Goal: Information Seeking & Learning: Check status

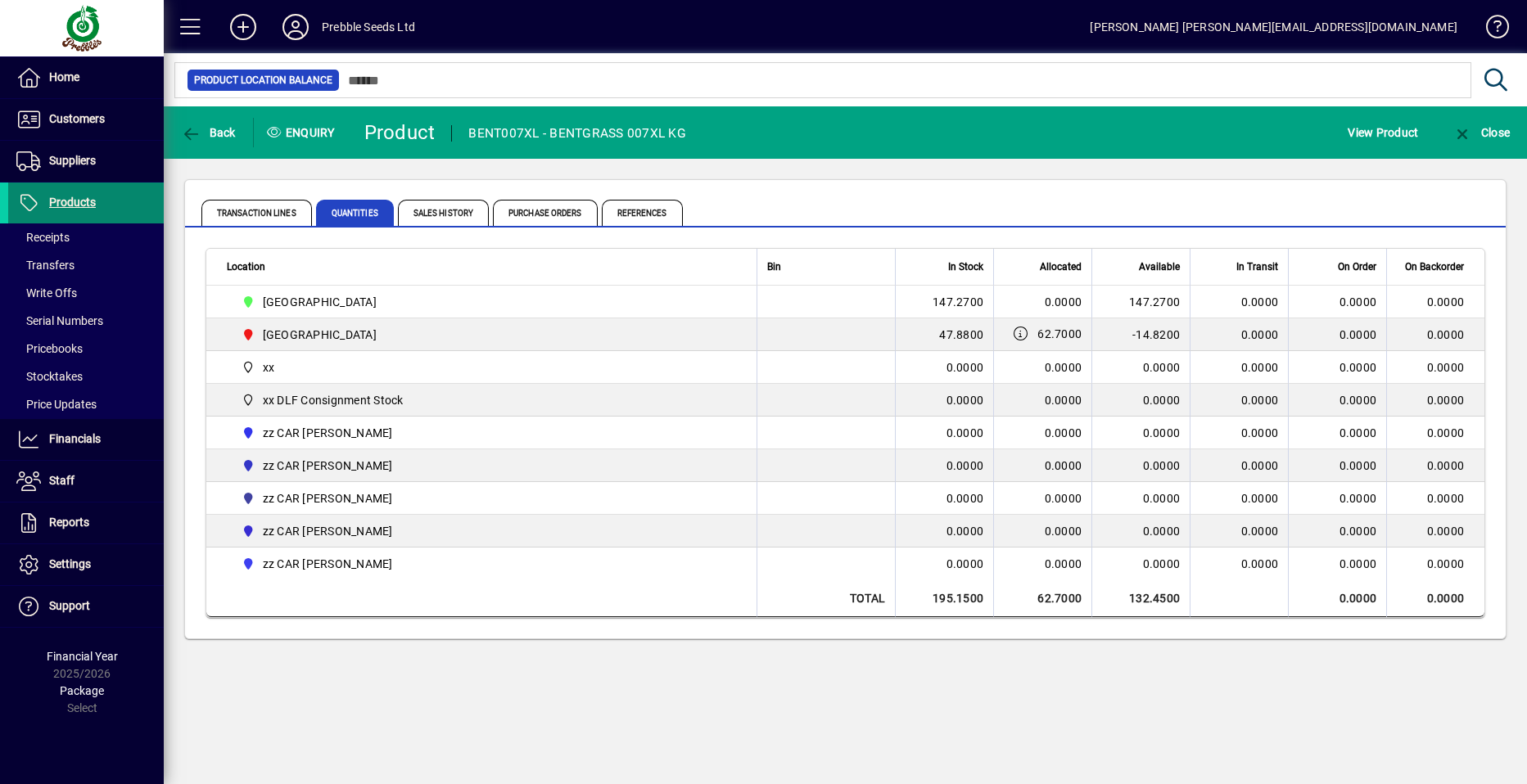
click at [82, 203] on span "Products" at bounding box center [72, 202] width 47 height 13
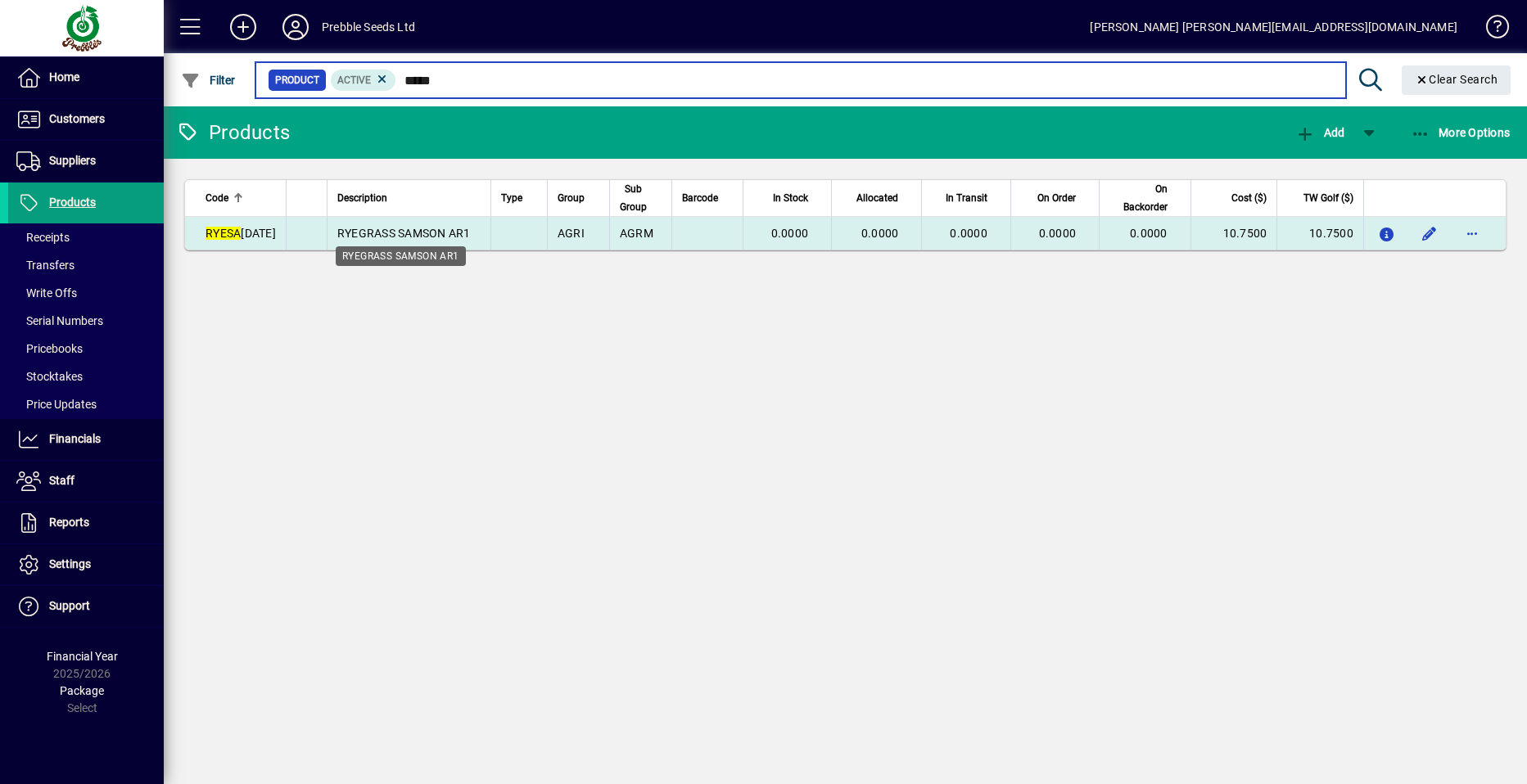
type input "*****"
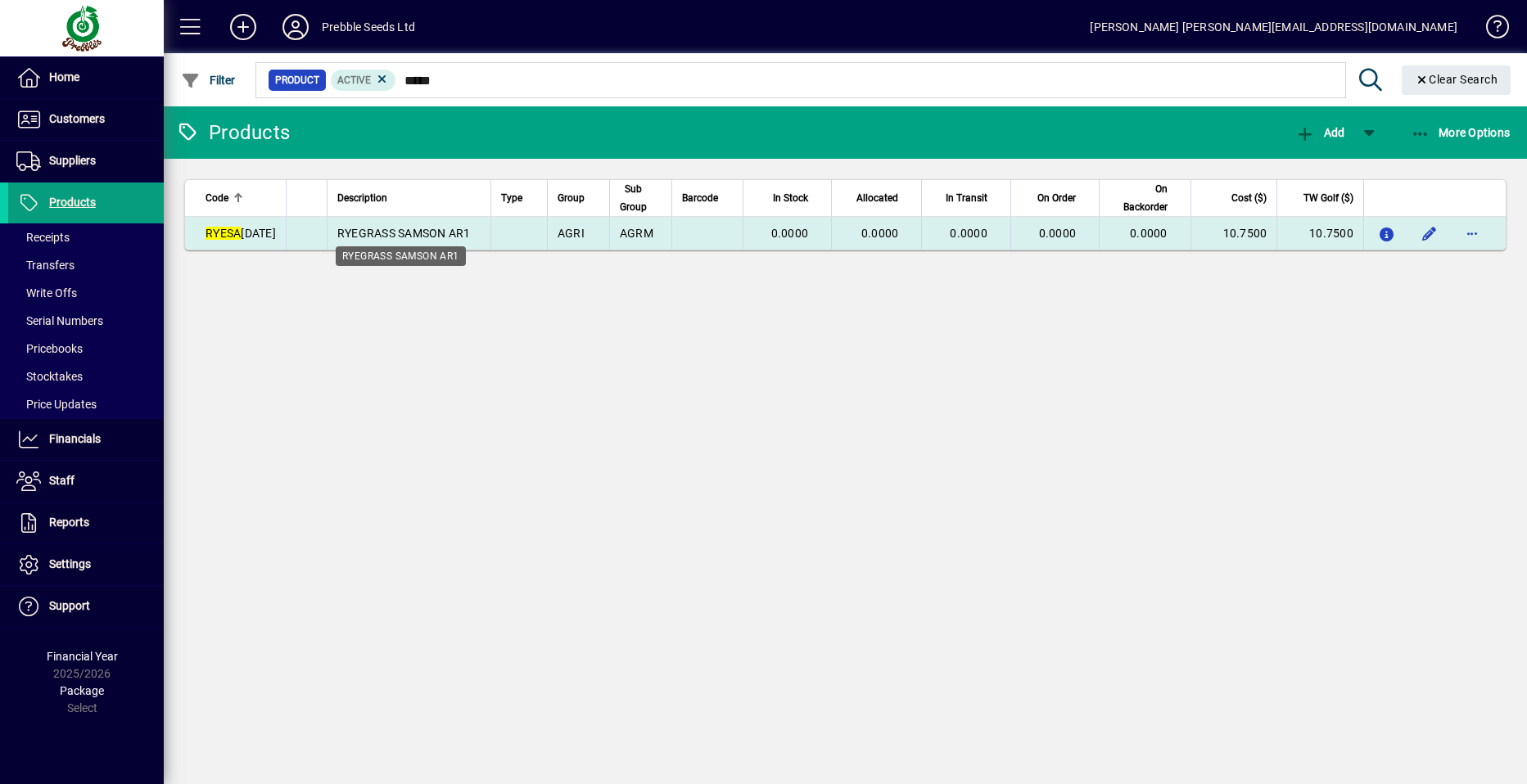
click at [420, 236] on span "RYEGRASS SAMSON AR1" at bounding box center [404, 233] width 133 height 13
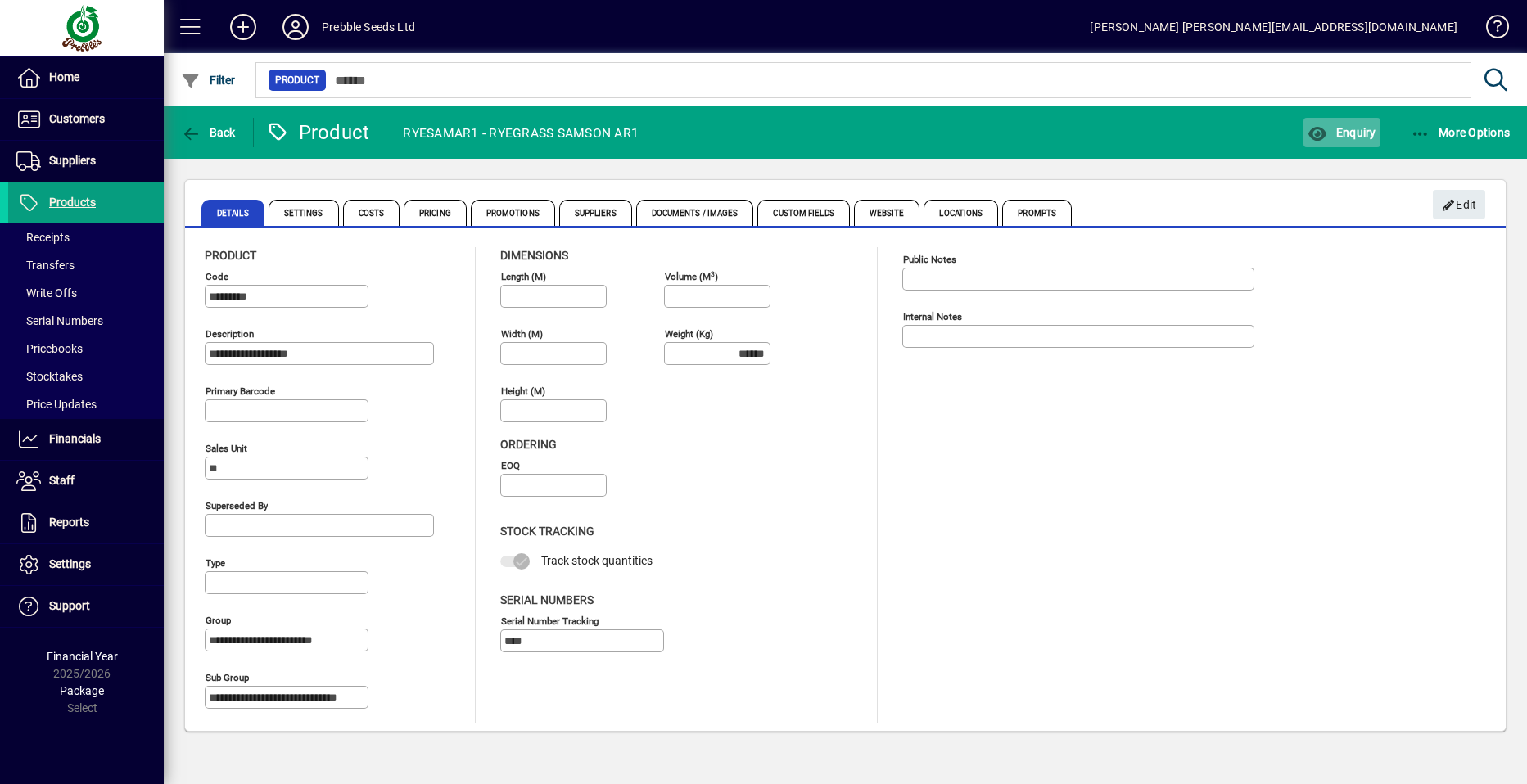
click at [1347, 133] on span "Enquiry" at bounding box center [1342, 133] width 68 height 13
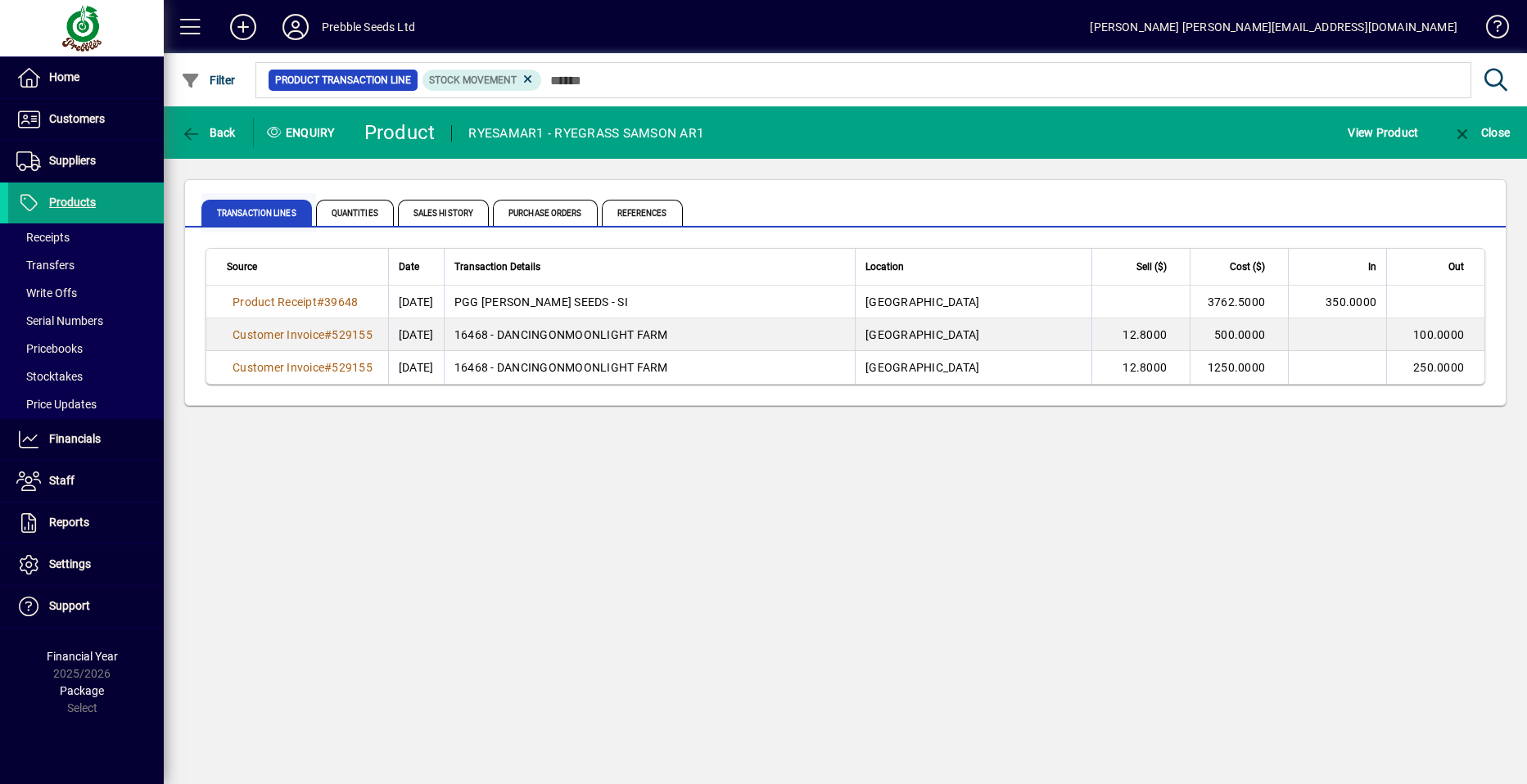
click at [262, 213] on span "Transaction Lines" at bounding box center [257, 213] width 110 height 26
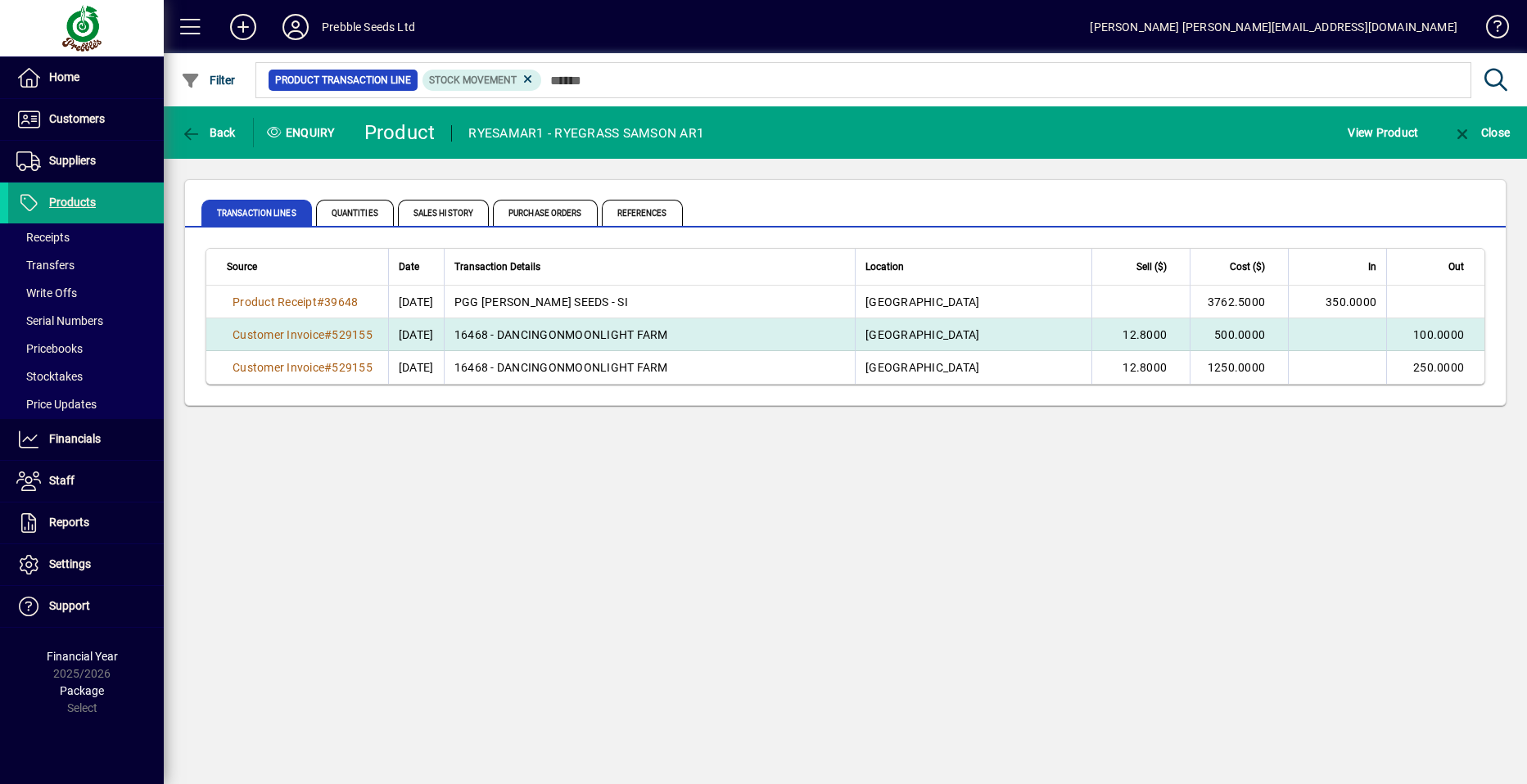
click at [590, 330] on td "16468 - DANCINGONMOONLIGHT FARM" at bounding box center [649, 335] width 411 height 33
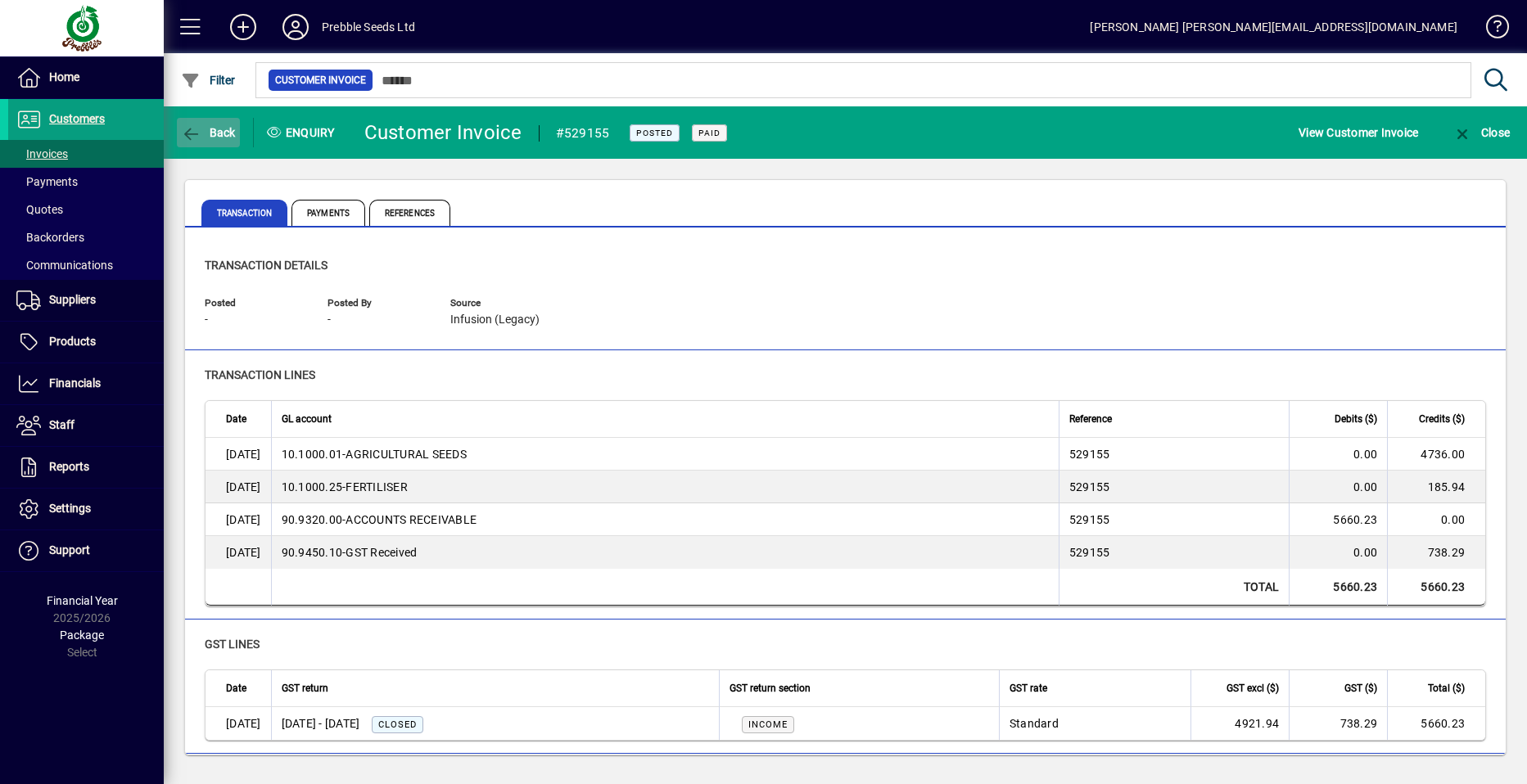
click at [200, 133] on icon "button" at bounding box center [191, 134] width 20 height 17
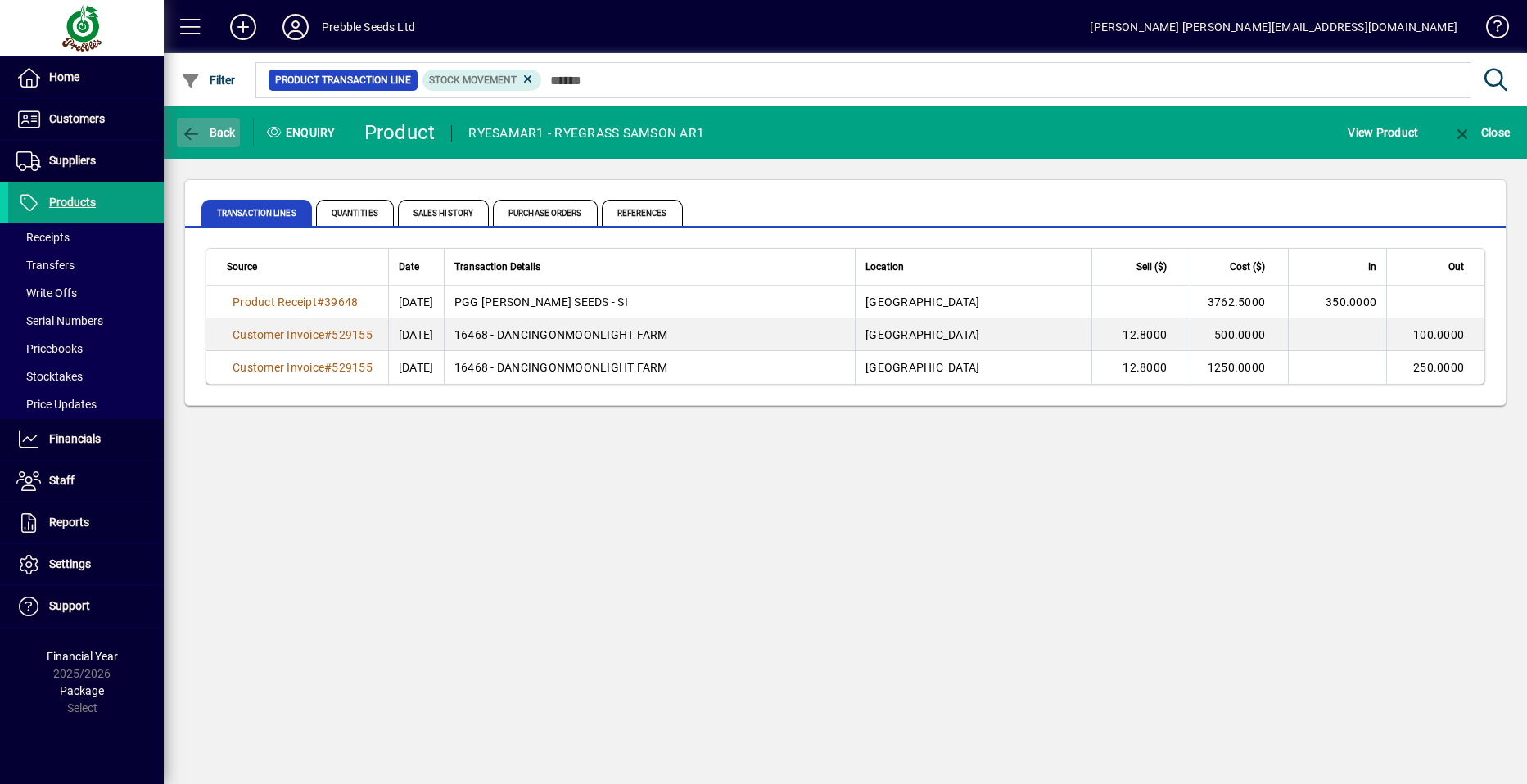
click at [225, 130] on span "Back" at bounding box center [209, 133] width 55 height 13
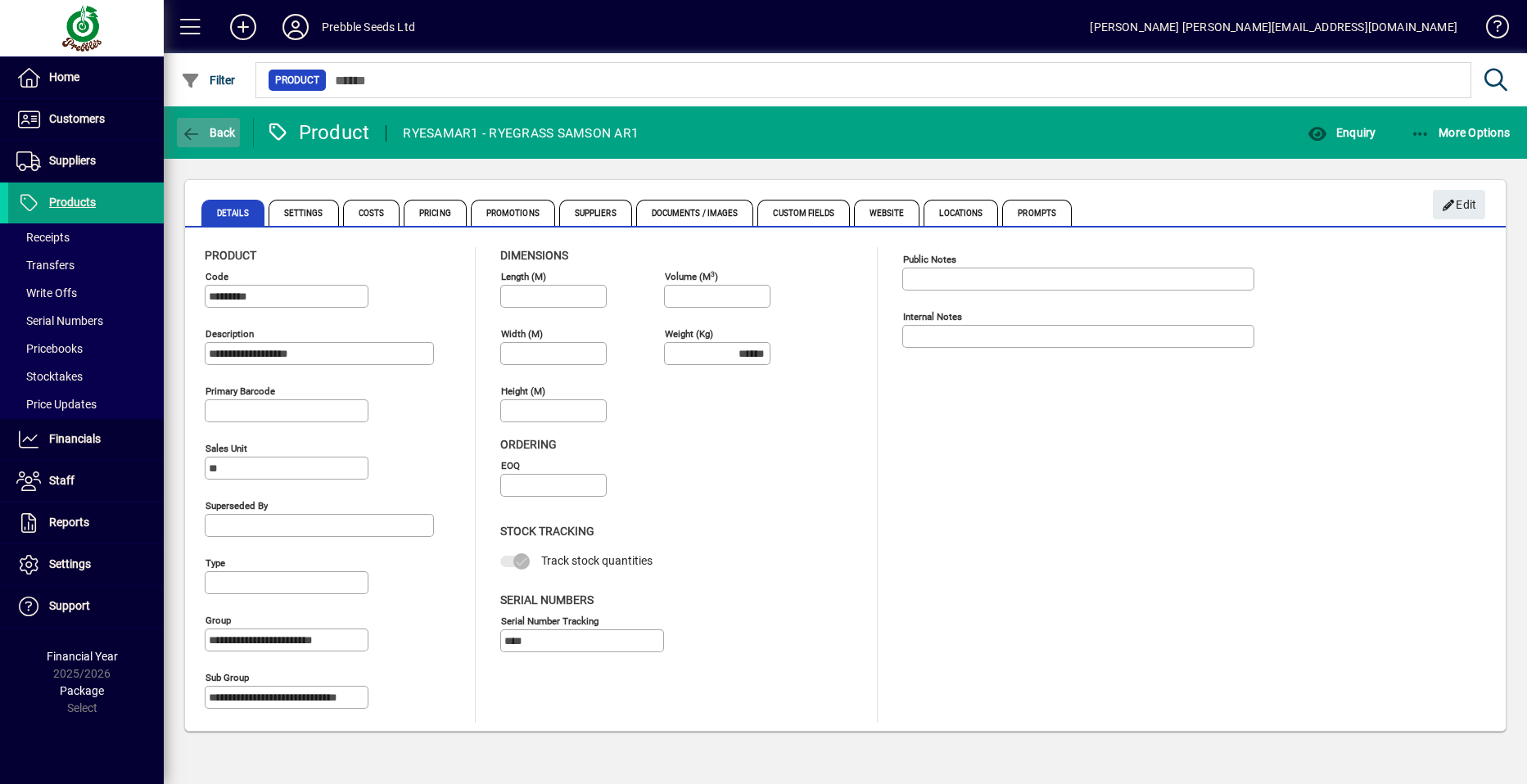
click at [208, 130] on span "Back" at bounding box center [209, 133] width 55 height 13
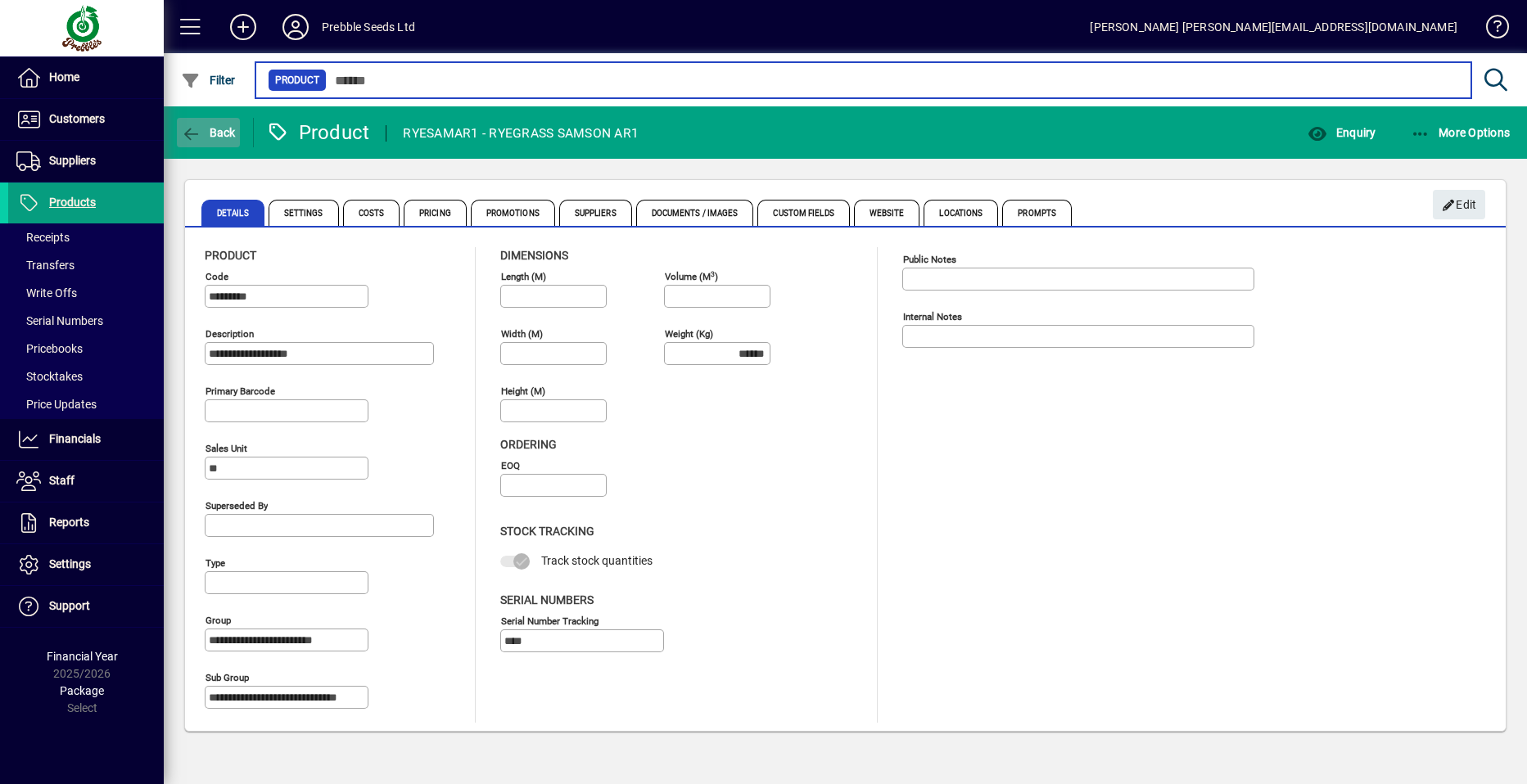
type input "*****"
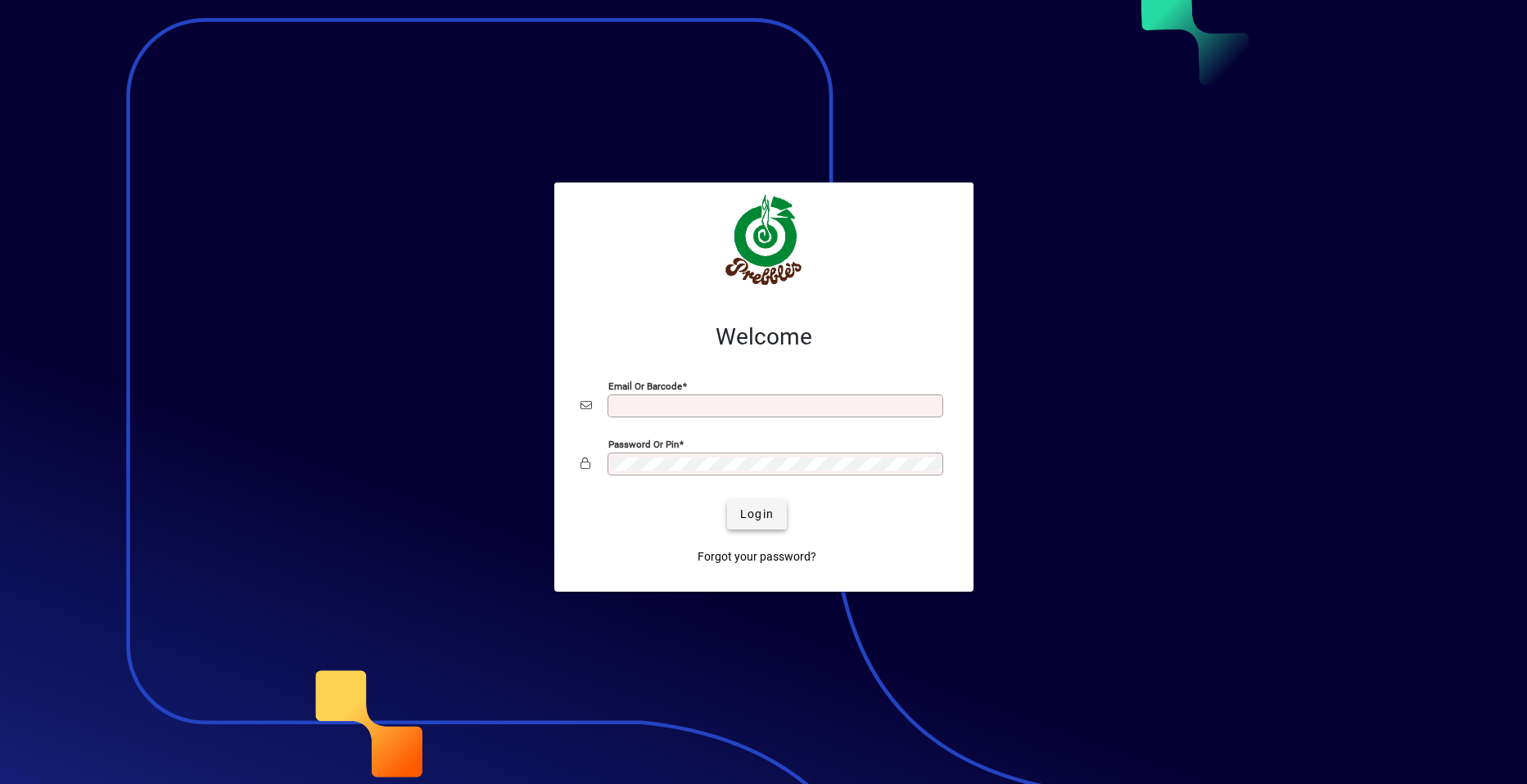
type input "**********"
click at [744, 520] on span "Login" at bounding box center [757, 514] width 33 height 17
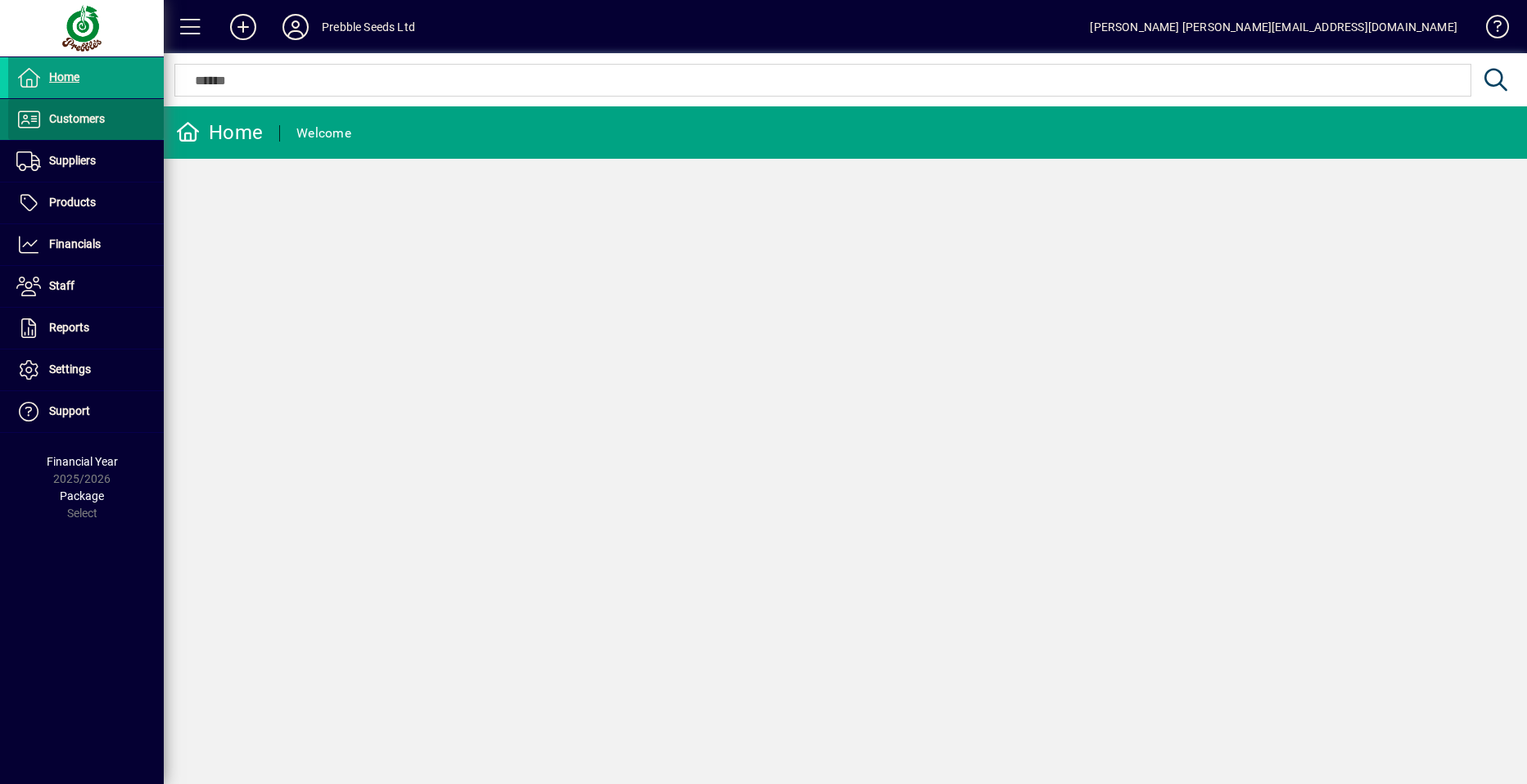
click at [94, 118] on span "Customers" at bounding box center [76, 119] width 55 height 13
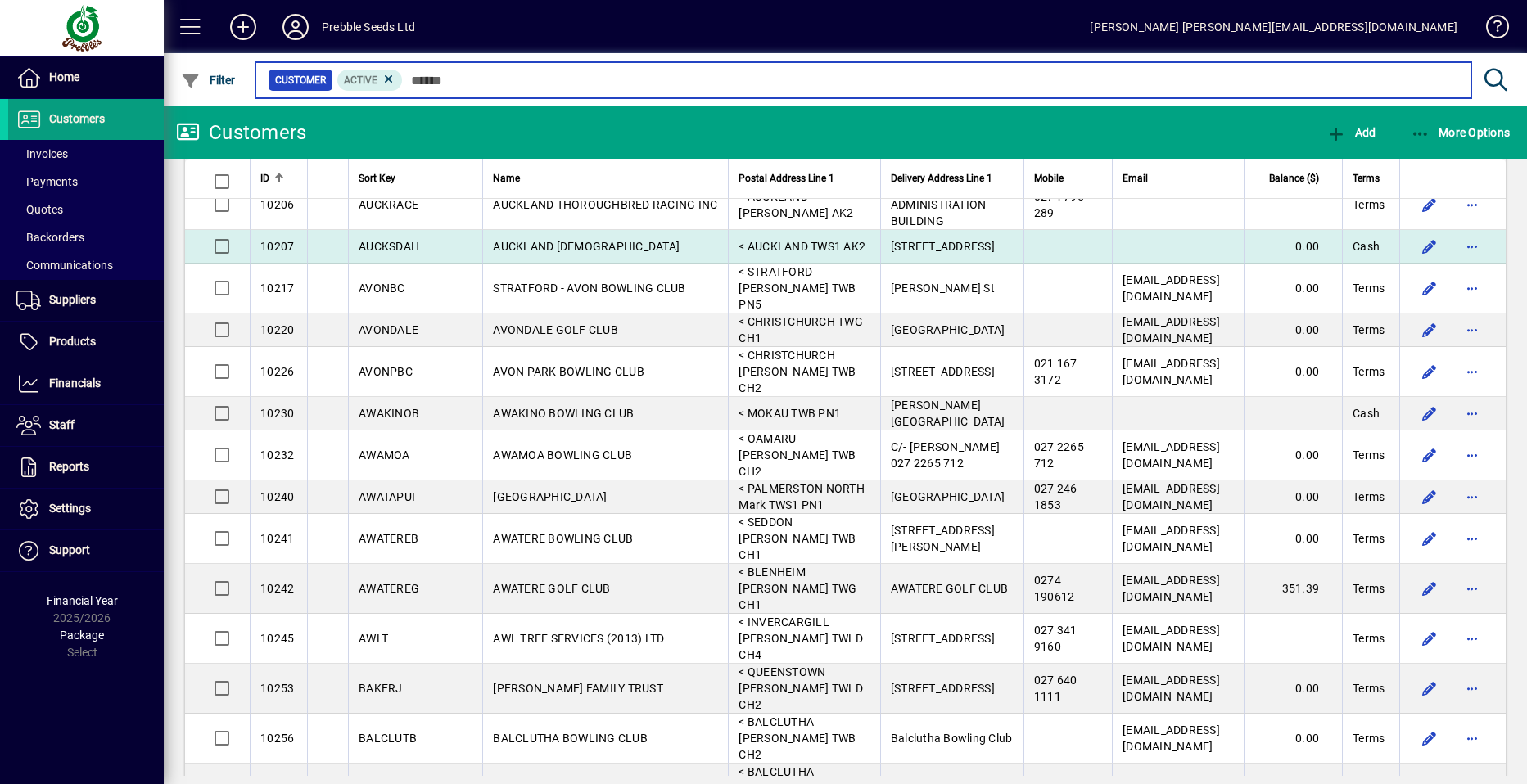
scroll to position [2538, 0]
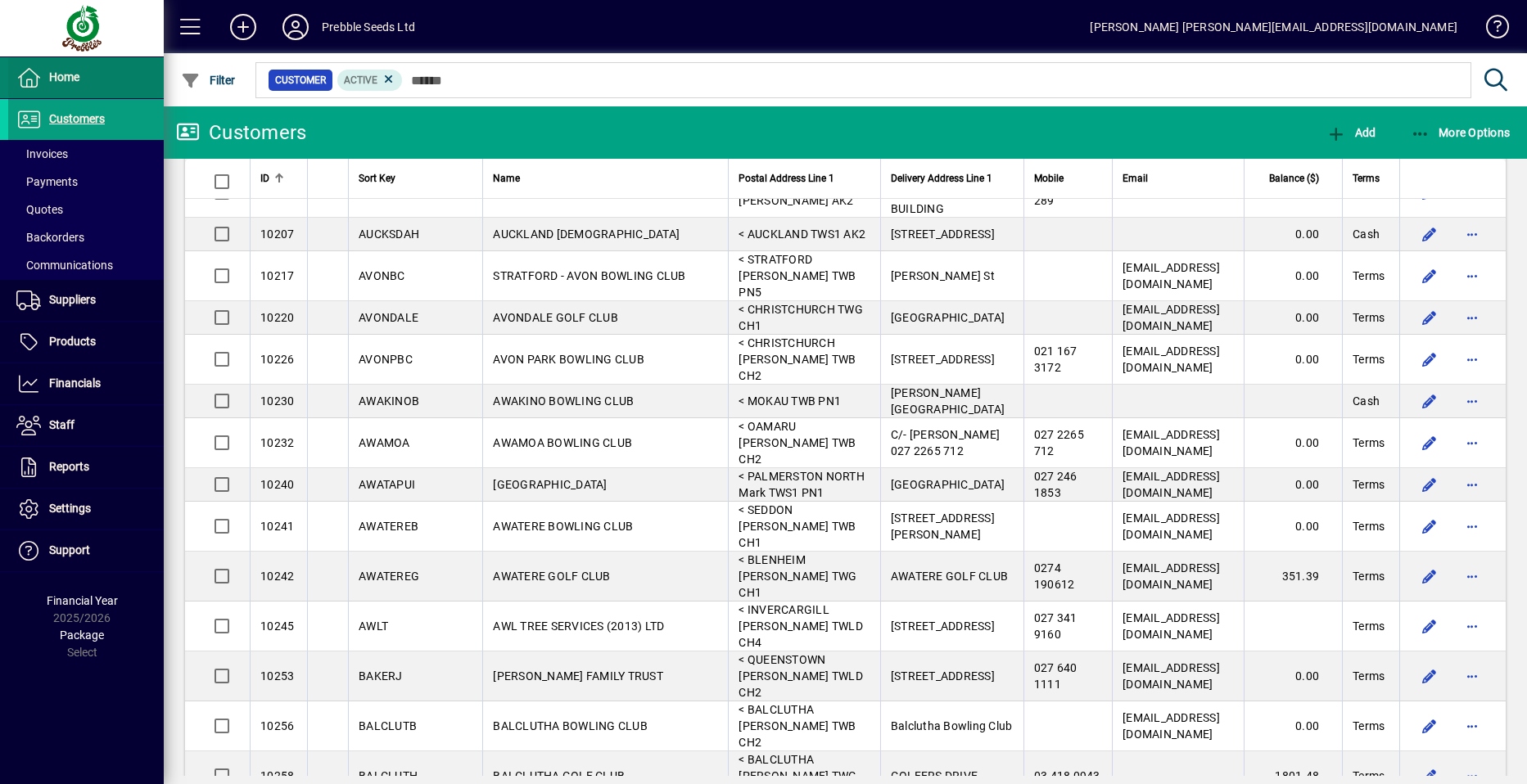
click at [84, 84] on span at bounding box center [86, 77] width 156 height 40
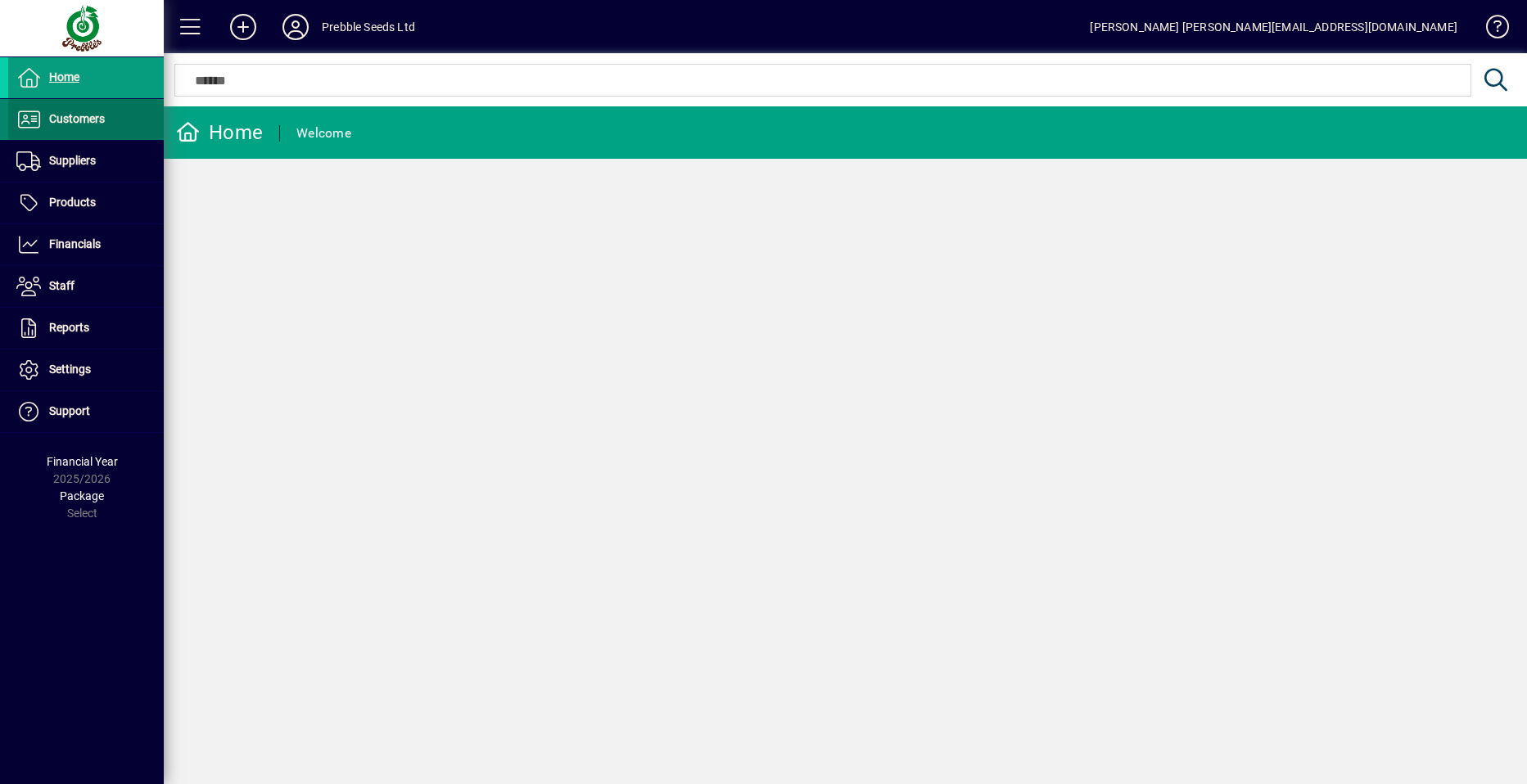
click at [80, 115] on span "Customers" at bounding box center [76, 119] width 55 height 13
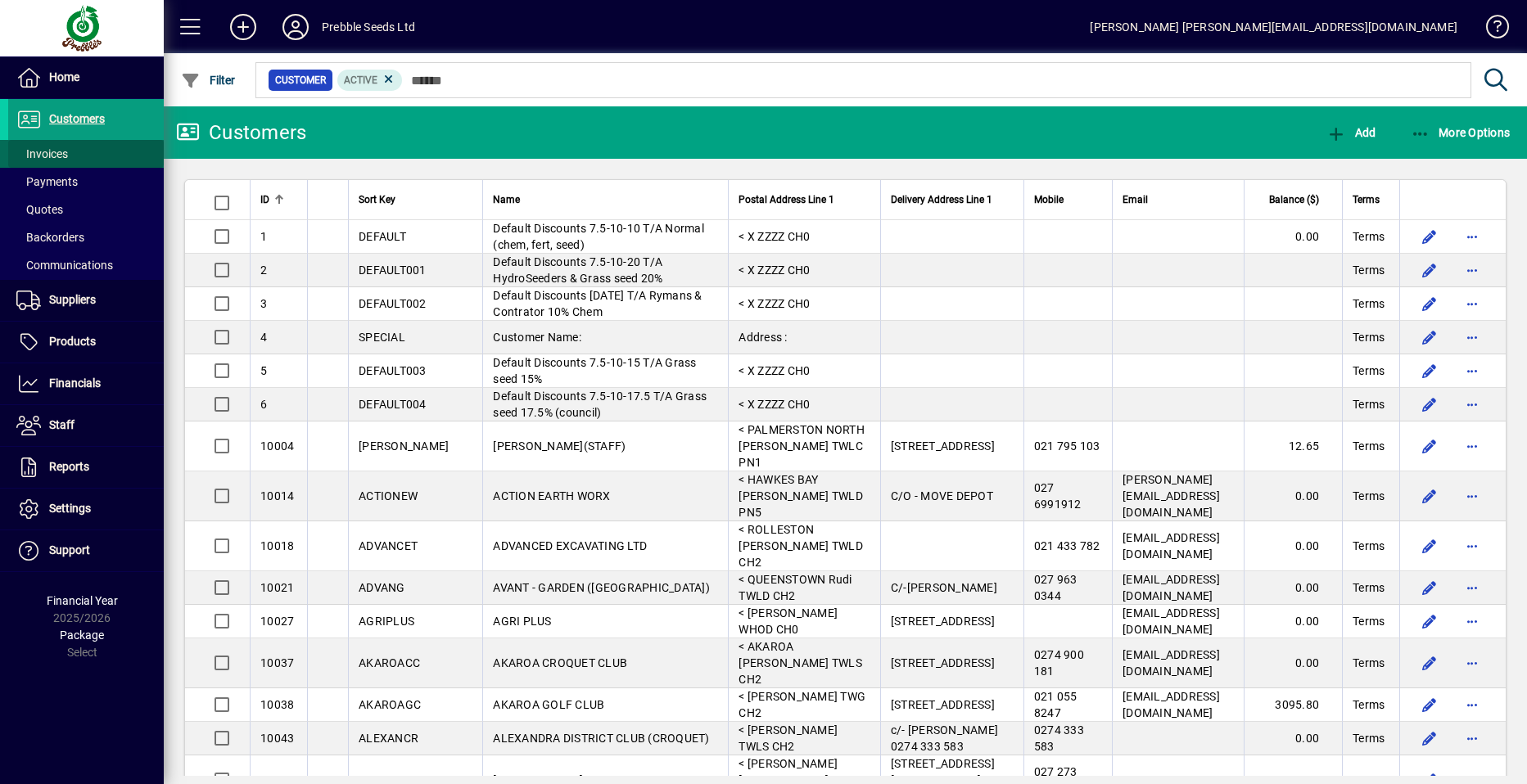
click at [63, 152] on span "Invoices" at bounding box center [42, 154] width 52 height 13
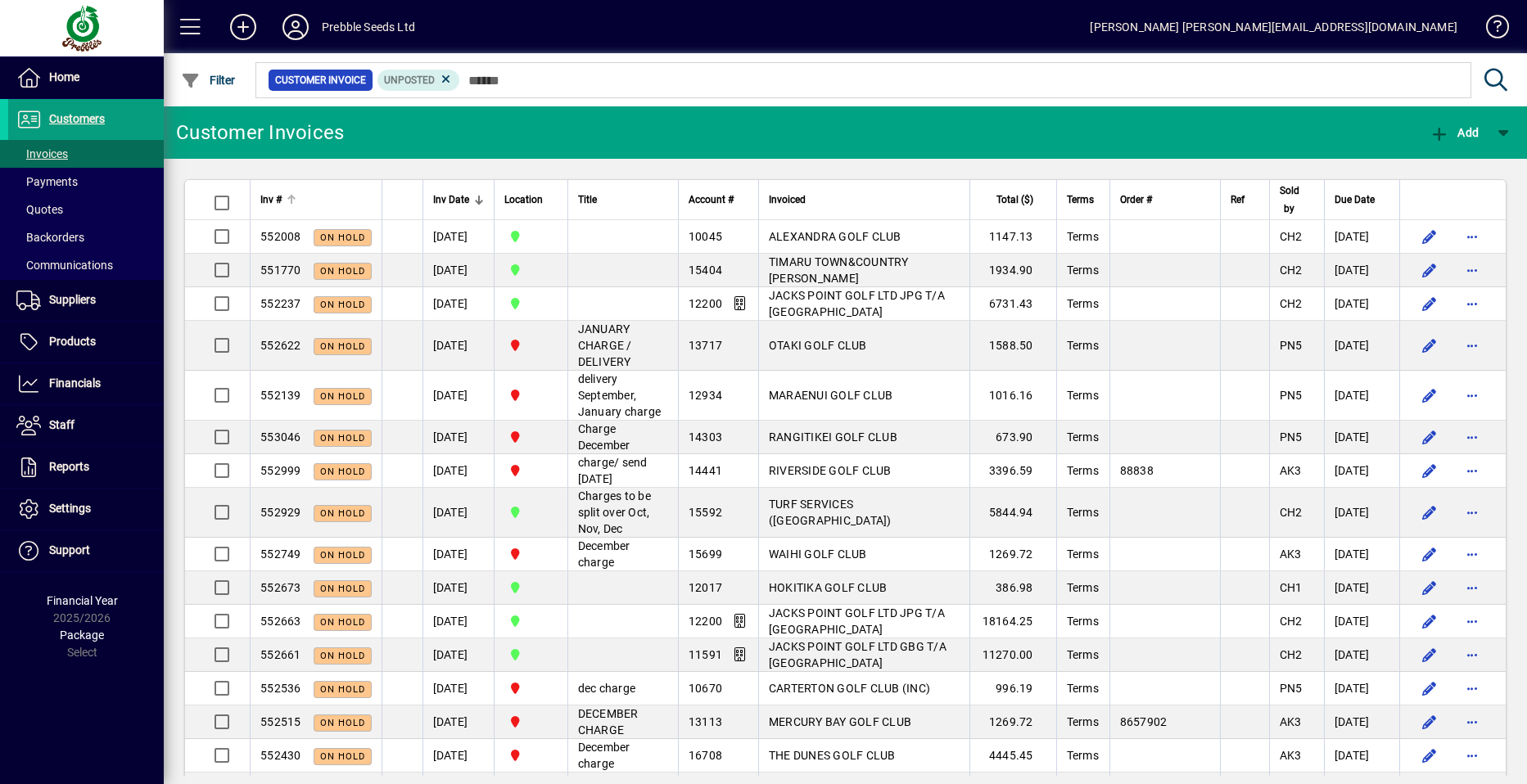
click at [272, 199] on span "Inv #" at bounding box center [271, 200] width 21 height 18
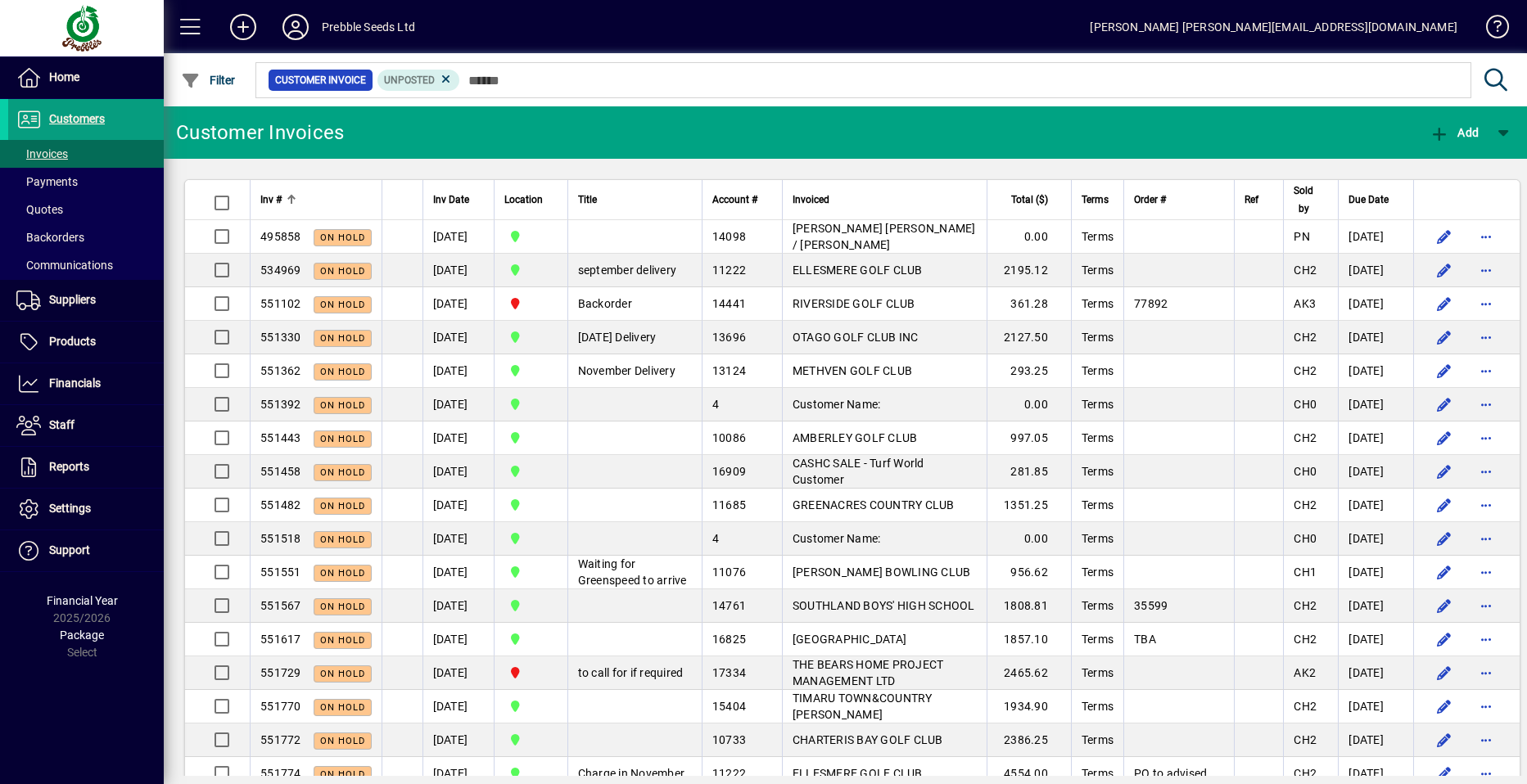
click at [272, 199] on span "Inv #" at bounding box center [271, 200] width 21 height 18
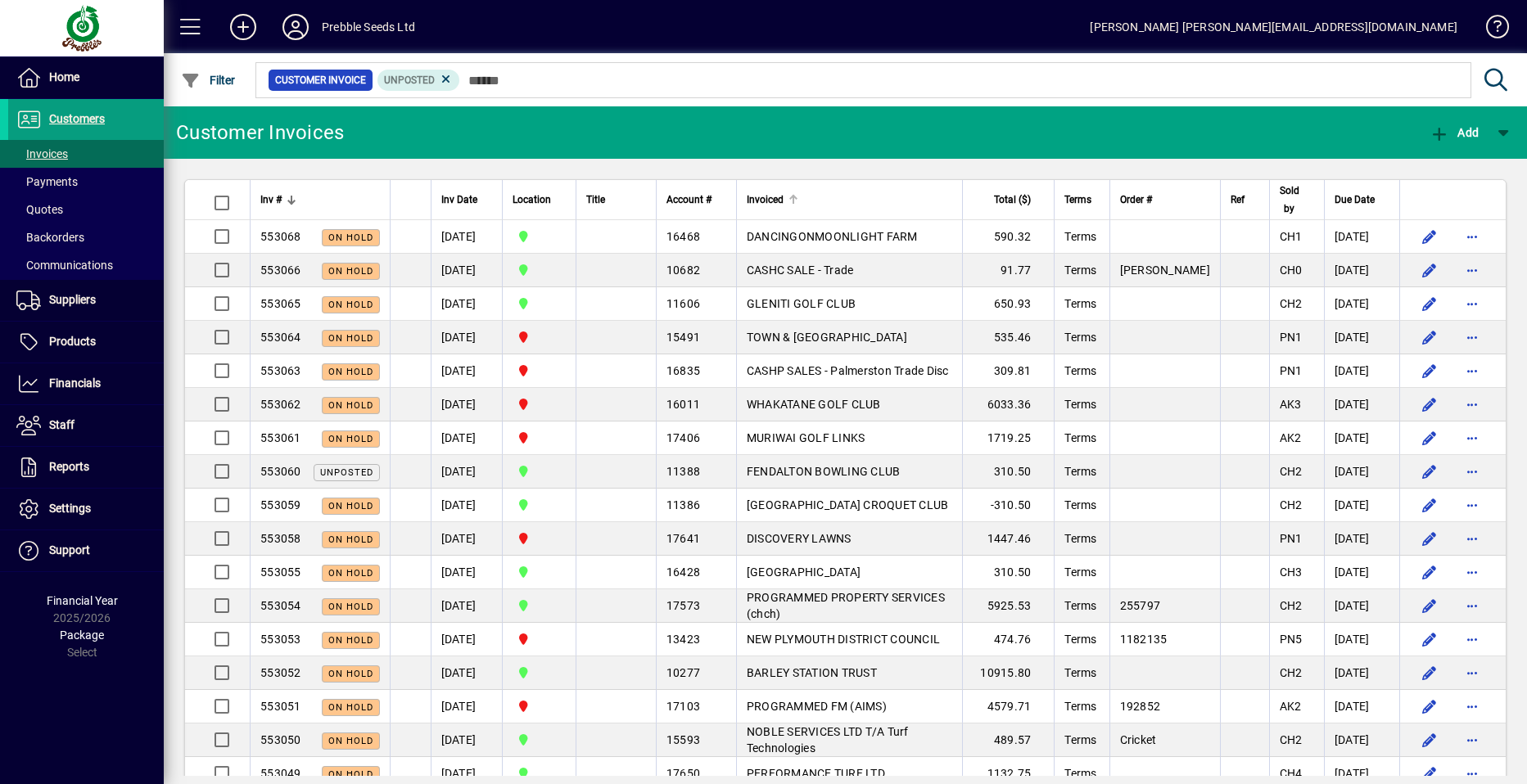
click at [783, 196] on span "Invoiced" at bounding box center [765, 200] width 37 height 18
